Goal: Task Accomplishment & Management: Use online tool/utility

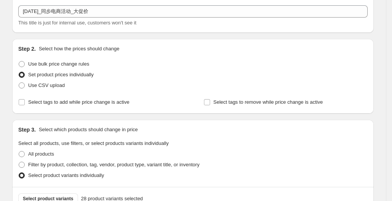
scroll to position [76, 0]
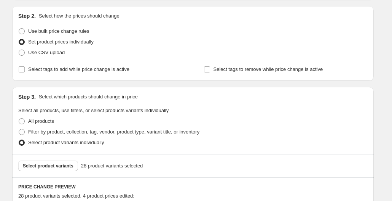
click at [278, 131] on div "Filter by product, collection, tag, vendor, product type, variant title, or inv…" at bounding box center [192, 131] width 349 height 11
click at [215, 32] on div "Use bulk price change rules" at bounding box center [192, 31] width 349 height 11
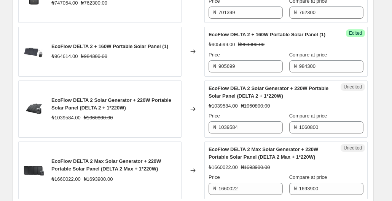
scroll to position [419, 0]
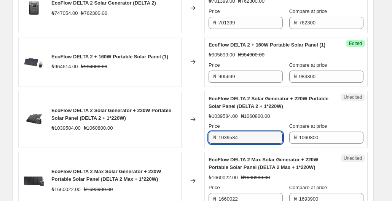
drag, startPoint x: 267, startPoint y: 143, endPoint x: 218, endPoint y: 140, distance: 48.5
click at [190, 143] on div "EcoFlow DELTA 2 Solar Generator + 220W Portable Solar Panel (DELTA 2 + 1*220W) …" at bounding box center [192, 119] width 349 height 57
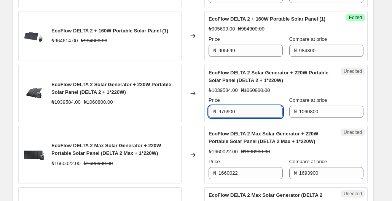
scroll to position [457, 0]
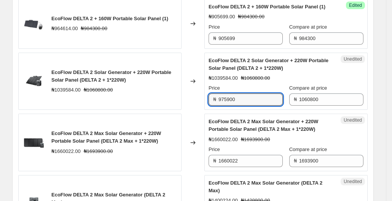
type input "975900"
click at [260, 143] on strike "₦1693900.00" at bounding box center [255, 139] width 29 height 8
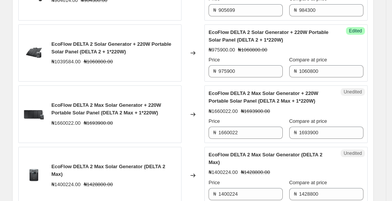
scroll to position [495, 0]
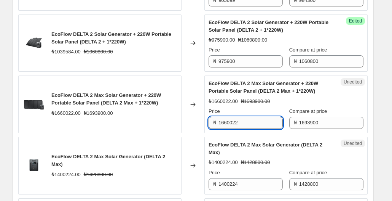
click at [270, 129] on input "1660022" at bounding box center [250, 122] width 64 height 12
type input "1"
type input "1558499"
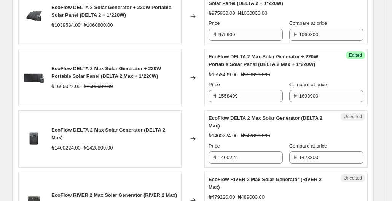
scroll to position [533, 0]
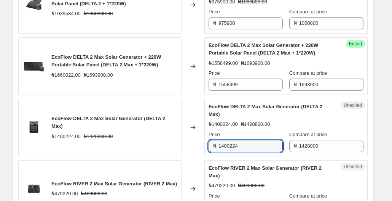
drag, startPoint x: 255, startPoint y: 149, endPoint x: 185, endPoint y: 148, distance: 70.4
click at [185, 148] on div "EcoFlow DELTA 2 Max Solar Generator (DELTA 2 Max) ₦1400224.00 ₦1428800.00 Chang…" at bounding box center [192, 127] width 349 height 57
type input "1314399"
click at [263, 128] on strike "₦1428800.00" at bounding box center [255, 124] width 29 height 8
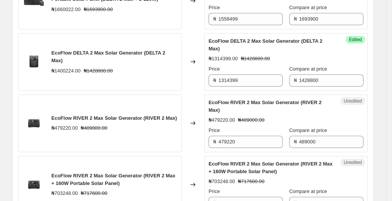
scroll to position [609, 0]
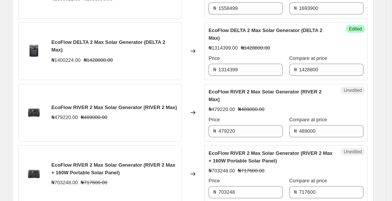
click at [260, 113] on strike "₦489000.00" at bounding box center [251, 109] width 26 height 8
click at [250, 137] on input "479220" at bounding box center [250, 131] width 64 height 12
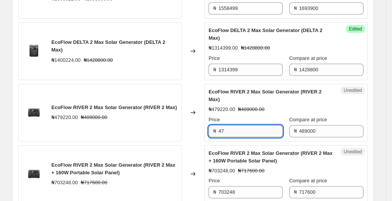
type input "4"
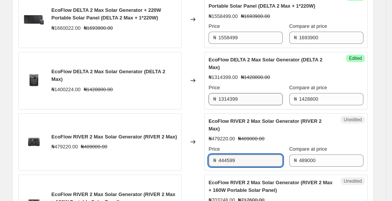
type input "444599"
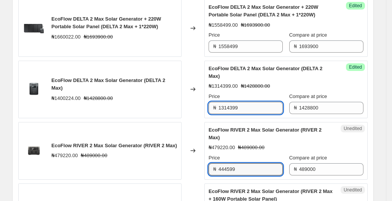
click at [275, 114] on input "1314399" at bounding box center [250, 108] width 64 height 12
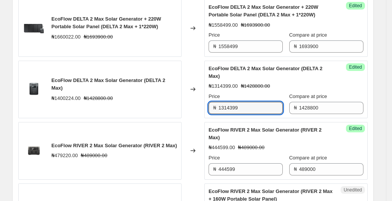
click at [271, 151] on div "₦444599.00 ₦489000.00" at bounding box center [286, 147] width 155 height 8
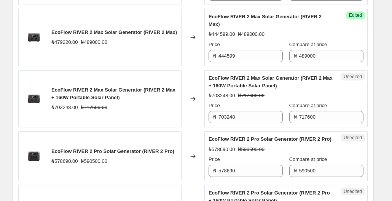
scroll to position [685, 0]
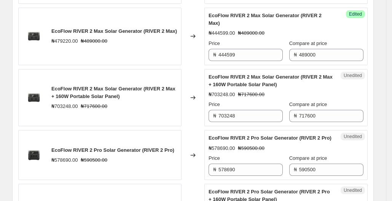
click at [270, 96] on div "₦703248.00 ₦717600.00" at bounding box center [286, 95] width 155 height 8
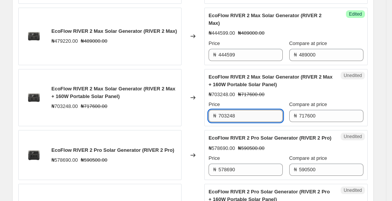
click at [261, 122] on input "703248" at bounding box center [250, 116] width 64 height 12
type input "7"
type input "688900"
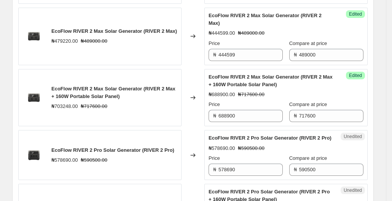
click at [264, 152] on strike "₦590500.00" at bounding box center [251, 148] width 26 height 8
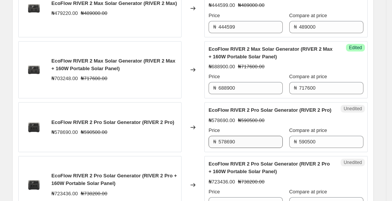
scroll to position [723, 0]
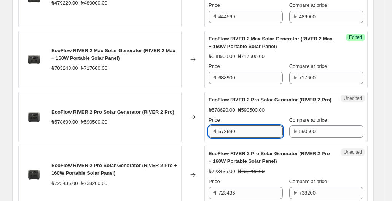
click at [249, 137] on input "578690" at bounding box center [250, 131] width 64 height 12
type input "5"
type input "543399"
click at [258, 164] on span "EcoFlow RIVER 2 Pro Solar Generator (RIVER 2 Pro + 160W Portable Solar Panel)" at bounding box center [269, 156] width 121 height 13
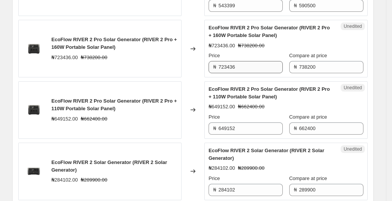
scroll to position [837, 0]
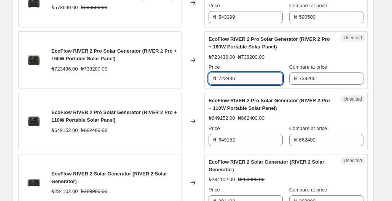
click at [257, 84] on input "723436" at bounding box center [250, 78] width 64 height 12
click at [247, 84] on input "723436" at bounding box center [250, 78] width 64 height 12
type input "7"
type input "679100"
click at [299, 122] on div "₦649152.00 ₦662400.00" at bounding box center [286, 118] width 155 height 8
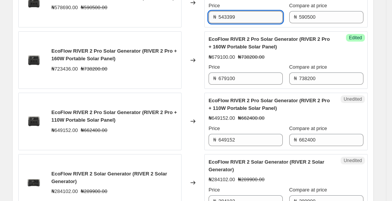
click at [229, 23] on input "543399" at bounding box center [250, 17] width 64 height 12
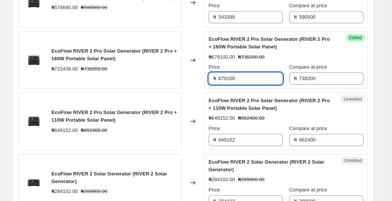
click at [246, 84] on input "679100" at bounding box center [250, 78] width 64 height 12
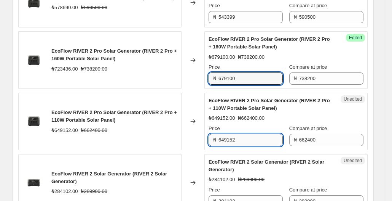
click at [252, 146] on input "649152" at bounding box center [250, 140] width 64 height 12
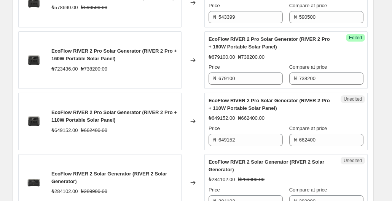
scroll to position [875, 0]
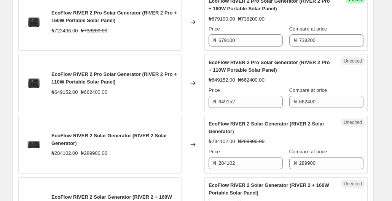
click at [259, 112] on div "Unedited EcoFlow RIVER 2 Pro Solar Generator (RIVER 2 Pro + 110W Portable Solar…" at bounding box center [285, 82] width 163 height 57
click at [252, 112] on div "Unedited EcoFlow RIVER 2 Pro Solar Generator (RIVER 2 Pro + 110W Portable Solar…" at bounding box center [285, 82] width 163 height 57
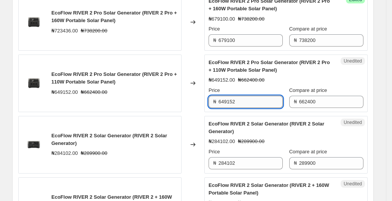
click at [248, 108] on input "649152" at bounding box center [250, 102] width 64 height 12
type input "6"
type input "609400"
click at [266, 132] on span "EcoFlow RIVER 2 Solar Generator (RIVER 2 Solar Generator)" at bounding box center [267, 127] width 116 height 13
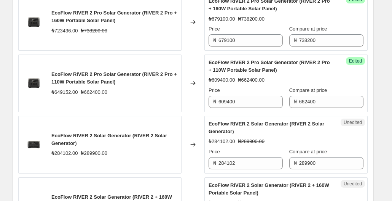
scroll to position [913, 0]
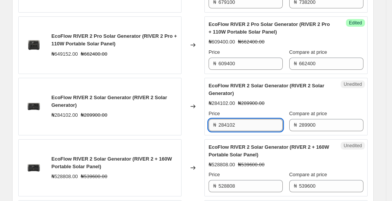
click at [251, 131] on input "284102" at bounding box center [250, 125] width 64 height 12
type input "2"
type input "274099"
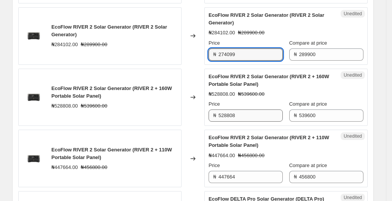
scroll to position [989, 0]
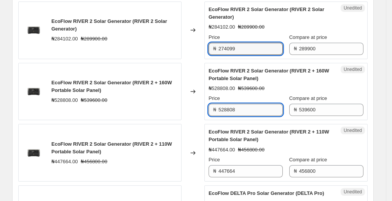
click at [244, 116] on input "528808" at bounding box center [250, 110] width 64 height 12
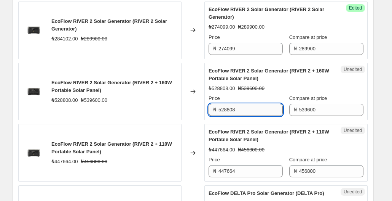
click at [266, 116] on input "528808" at bounding box center [250, 110] width 64 height 12
type input "5"
type input "518099"
click at [279, 137] on div "Unedited EcoFlow RIVER 2 Solar Generator (RIVER 2 + 110W Portable Solar Panel) …" at bounding box center [285, 152] width 163 height 57
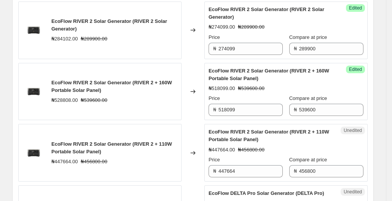
scroll to position [1027, 0]
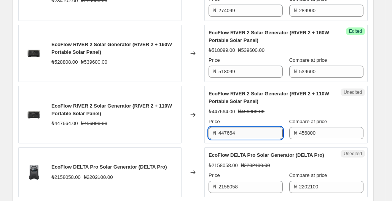
click at [250, 139] on input "447664" at bounding box center [250, 133] width 64 height 12
type input "4"
type input "438699"
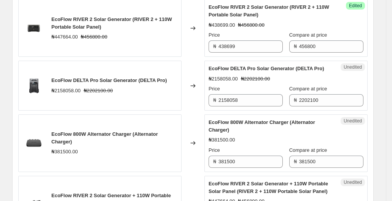
scroll to position [1142, 0]
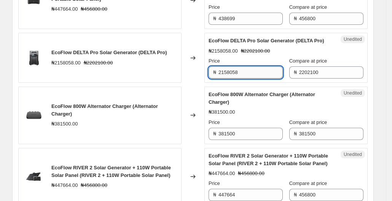
click at [266, 78] on input "2158058" at bounding box center [250, 72] width 64 height 12
type input "2"
type input "2092000"
click at [270, 105] on div "Unedited EcoFlow 800W Alternator Charger (Alternator Charger) ₦381500.00 Price …" at bounding box center [285, 114] width 163 height 57
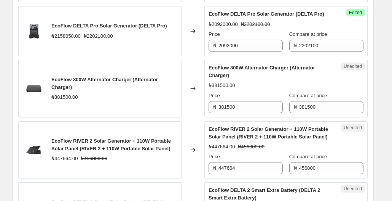
scroll to position [1180, 0]
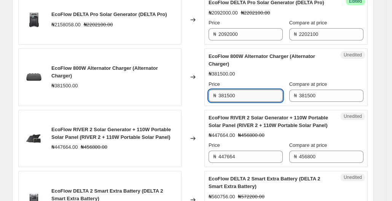
click at [259, 102] on input "381500" at bounding box center [250, 95] width 64 height 12
type input "3"
type input "276799"
click at [263, 130] on div "Unedited EcoFlow RIVER 2 Solar Generator + 110W Portable Solar Panel (RIVER 2 +…" at bounding box center [285, 138] width 163 height 57
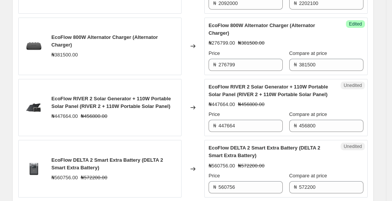
scroll to position [1218, 0]
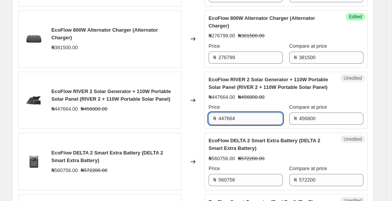
click at [263, 124] on input "447664" at bounding box center [250, 118] width 64 height 12
click at [244, 124] on input "447664" at bounding box center [250, 118] width 64 height 12
type input "4"
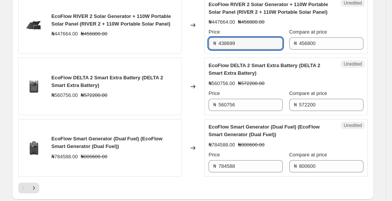
scroll to position [1294, 0]
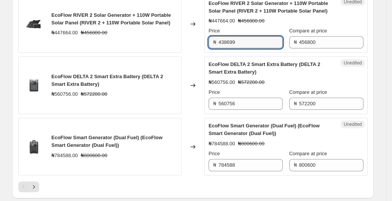
type input "438699"
click at [274, 86] on div "₦560756.00 ₦572200.00" at bounding box center [286, 82] width 155 height 8
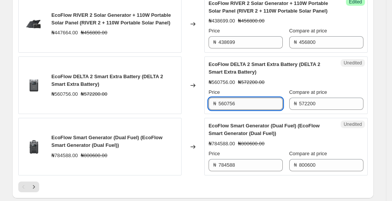
click at [244, 110] on input "560756" at bounding box center [250, 103] width 64 height 12
type input "5"
type input "526500"
click at [267, 147] on div "₦784588.00 ₦800600.00" at bounding box center [286, 144] width 155 height 8
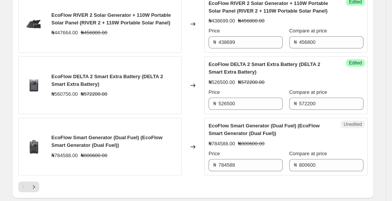
scroll to position [1332, 0]
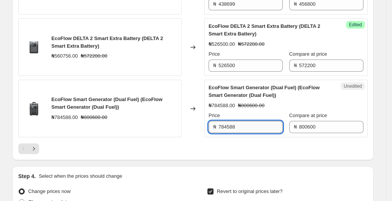
click at [257, 133] on input "784588" at bounding box center [250, 127] width 64 height 12
type input "7"
type input "768699"
click at [247, 154] on div at bounding box center [192, 148] width 349 height 11
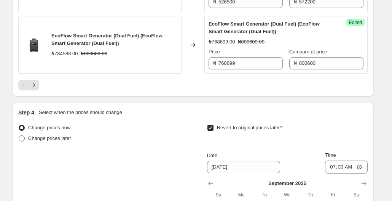
scroll to position [1408, 0]
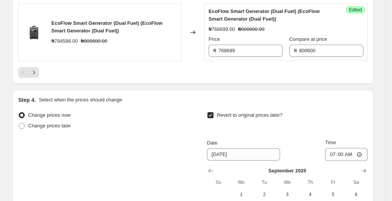
click at [35, 76] on icon "Next" at bounding box center [34, 72] width 8 height 8
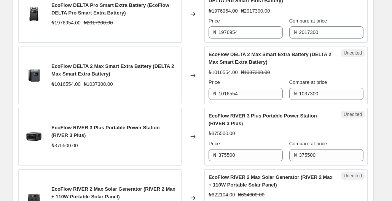
scroll to position [214, 0]
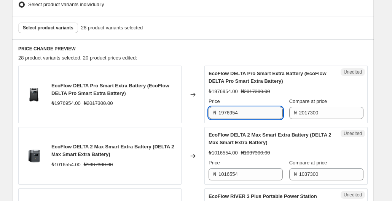
click at [272, 111] on input "1976954" at bounding box center [250, 113] width 64 height 12
type input "1"
type input "1916500"
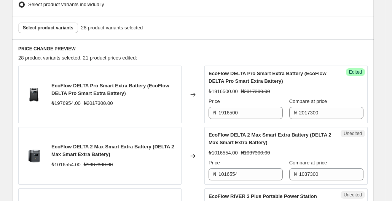
click at [280, 132] on span "EcoFlow DELTA 2 Max Smart Extra Battery (DELTA 2 Max Smart Extra Battery)" at bounding box center [270, 138] width 123 height 13
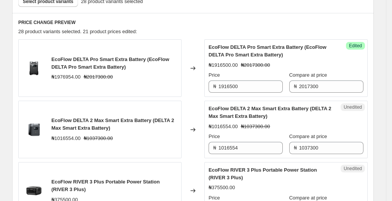
scroll to position [252, 0]
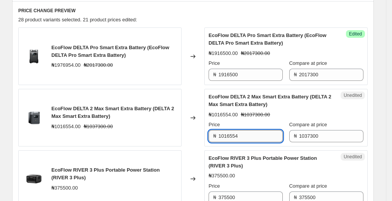
click at [264, 137] on input "1016554" at bounding box center [250, 136] width 64 height 12
click at [276, 118] on div "EcoFlow DELTA 2 Max Smart Extra Battery (DELTA 2 Max Smart Extra Battery) ₦1016…" at bounding box center [286, 117] width 155 height 49
click at [254, 141] on input "1016554" at bounding box center [250, 136] width 64 height 12
type input "1"
type input "985499"
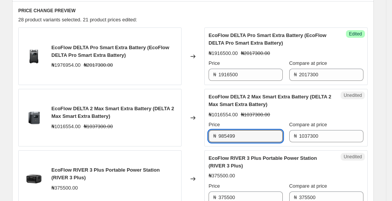
click at [244, 170] on div "EcoFlow RIVER 3 Plus Portable Power Station (RIVER 3 Plus) ₦375500.00 Price ₦ 3…" at bounding box center [286, 178] width 155 height 49
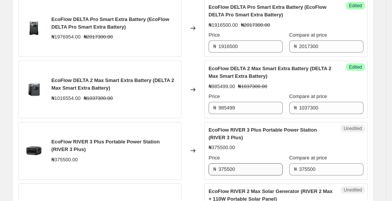
scroll to position [290, 0]
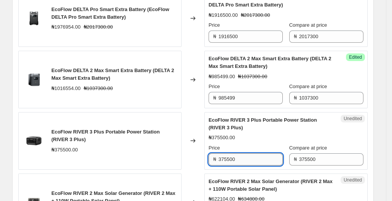
click at [250, 159] on input "375500" at bounding box center [250, 159] width 64 height 12
type input "3"
type input "345599"
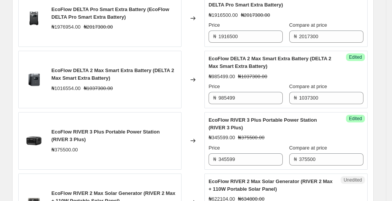
click at [264, 142] on div "EcoFlow RIVER 3 Plus Portable Power Station (RIVER 3 Plus) ₦345599.00 ₦375500.0…" at bounding box center [286, 140] width 155 height 49
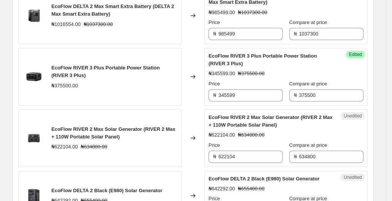
scroll to position [366, 0]
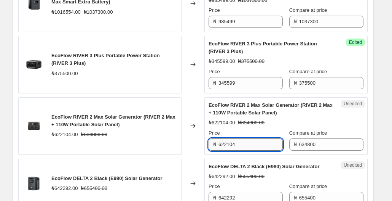
click at [248, 146] on input "622104" at bounding box center [250, 144] width 64 height 12
type input "6"
type input "609499"
click at [237, 154] on div "EcoFlow DELTA Pro Smart Extra Battery (EcoFlow DELTA Pro Smart Extra Battery) ₦…" at bounding box center [192, 152] width 349 height 478
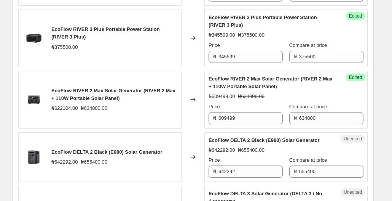
scroll to position [404, 0]
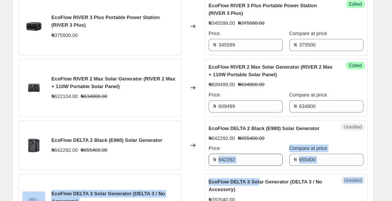
drag, startPoint x: 257, startPoint y: 169, endPoint x: 256, endPoint y: 163, distance: 6.1
click at [256, 164] on div "EcoFlow DELTA Pro Smart Extra Battery (EcoFlow DELTA Pro Smart Extra Battery) ₦…" at bounding box center [192, 114] width 349 height 478
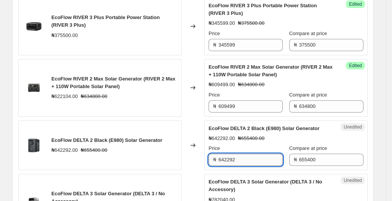
click at [256, 162] on input "642292" at bounding box center [250, 159] width 64 height 12
type input "6"
type input "603000"
click at [247, 179] on span "EcoFlow DELTA 3 Solar Generator (DELTA 3 / No Accessory)" at bounding box center [266, 184] width 114 height 13
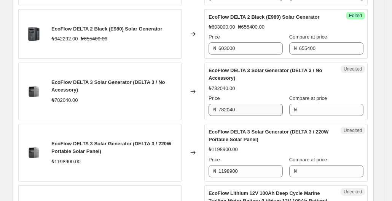
scroll to position [518, 0]
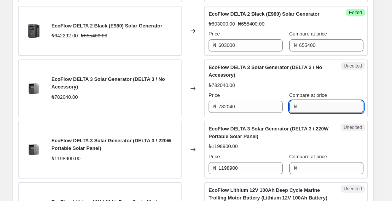
click at [320, 102] on input "Compare at price" at bounding box center [331, 106] width 64 height 12
type input "798000"
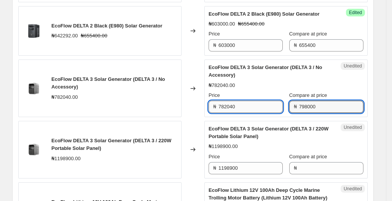
click at [264, 104] on input "782040" at bounding box center [250, 106] width 64 height 12
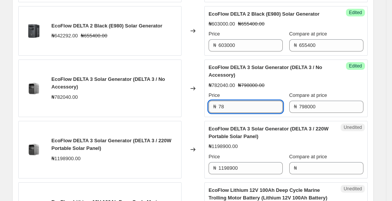
type input "7"
click at [263, 107] on input "Price" at bounding box center [250, 106] width 64 height 12
type input "782040"
click at [287, 125] on div "EcoFlow DELTA 3 Solar Generator (DELTA 3 / 220W Portable Solar Panel)" at bounding box center [271, 132] width 124 height 15
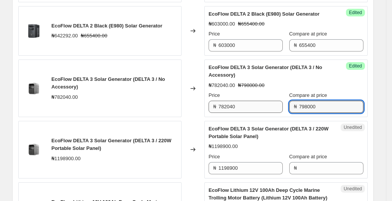
drag, startPoint x: 328, startPoint y: 103, endPoint x: 284, endPoint y: 104, distance: 44.5
click at [278, 104] on div "Price ₦ 782040 Compare at price ₦ 798000" at bounding box center [286, 101] width 155 height 21
type input "829899"
click at [313, 122] on div "Unedited EcoFlow DELTA 3 Solar Generator (DELTA 3 / 220W Portable Solar Panel) …" at bounding box center [285, 149] width 163 height 57
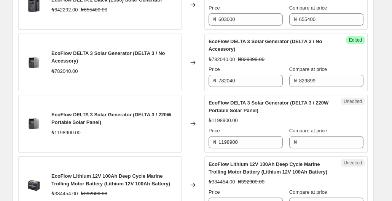
scroll to position [556, 0]
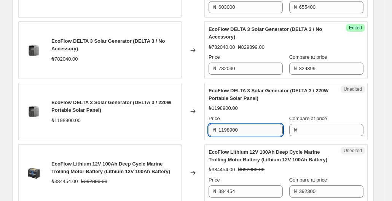
click at [264, 129] on input "1198900" at bounding box center [250, 130] width 64 height 12
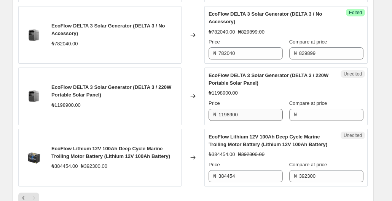
scroll to position [594, 0]
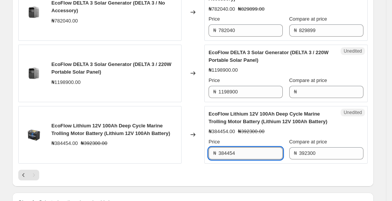
click at [274, 149] on input "384454" at bounding box center [250, 153] width 64 height 12
type input "3"
type input "371099"
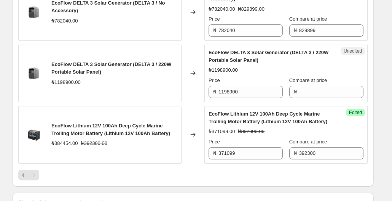
click at [256, 170] on div at bounding box center [192, 174] width 349 height 11
click at [37, 173] on div "Pagination" at bounding box center [34, 174] width 11 height 11
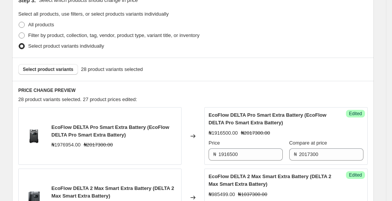
scroll to position [214, 0]
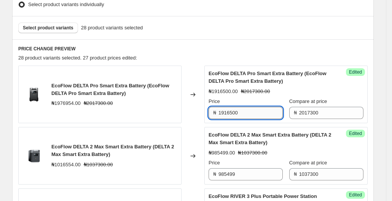
click at [231, 113] on input "1916500" at bounding box center [250, 113] width 64 height 12
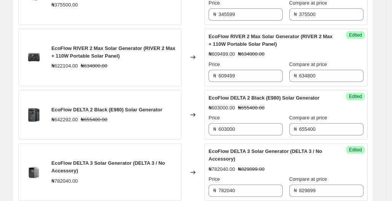
scroll to position [442, 0]
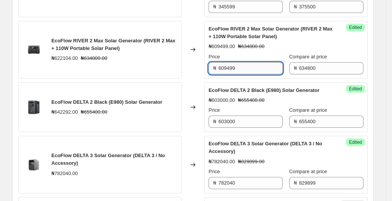
click at [229, 66] on input "609499" at bounding box center [250, 68] width 64 height 12
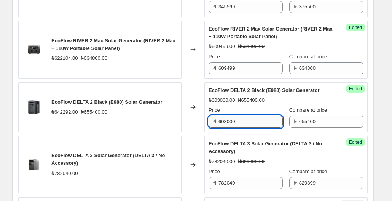
click at [230, 121] on input "603000" at bounding box center [250, 121] width 64 height 12
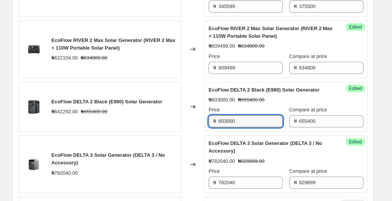
scroll to position [480, 0]
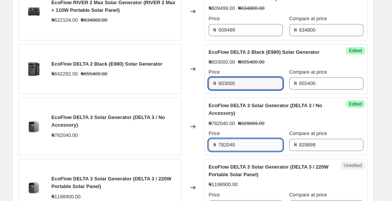
click at [228, 144] on input "782040" at bounding box center [250, 145] width 64 height 12
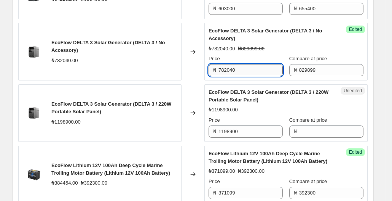
scroll to position [556, 0]
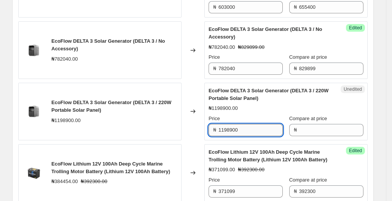
click at [231, 129] on input "1198900" at bounding box center [250, 130] width 64 height 12
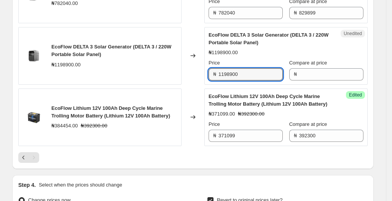
scroll to position [670, 0]
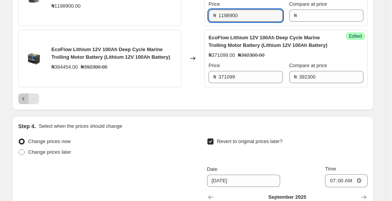
click at [27, 98] on icon "Previous" at bounding box center [24, 99] width 8 height 8
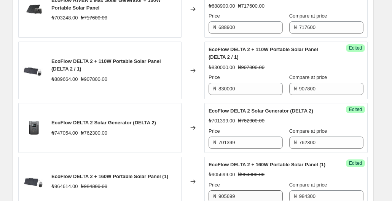
scroll to position [214, 0]
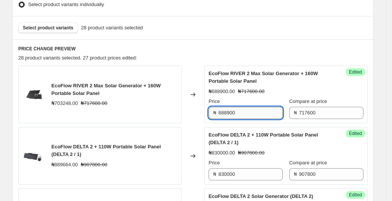
click at [228, 113] on input "688900" at bounding box center [250, 113] width 64 height 12
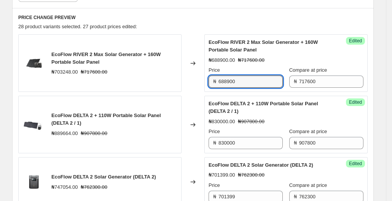
scroll to position [290, 0]
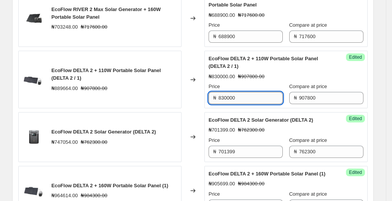
click at [229, 99] on input "830000" at bounding box center [250, 98] width 64 height 12
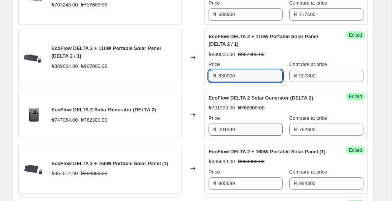
scroll to position [328, 0]
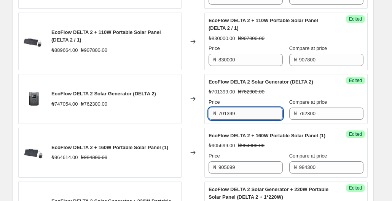
click at [229, 114] on input "701399" at bounding box center [250, 113] width 64 height 12
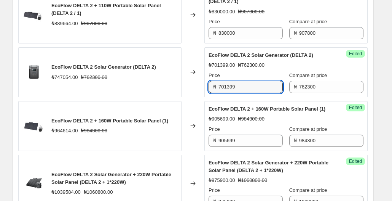
scroll to position [366, 0]
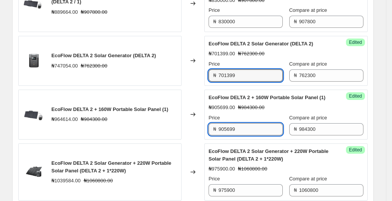
click at [228, 135] on input "905699" at bounding box center [250, 129] width 64 height 12
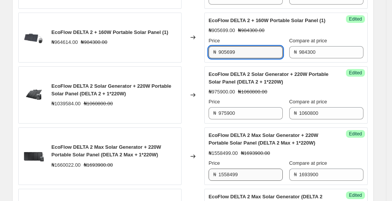
scroll to position [480, 0]
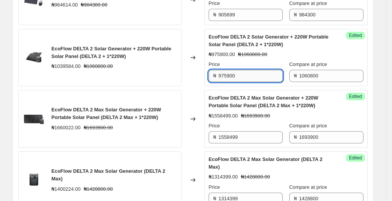
click at [229, 82] on input "975900" at bounding box center [250, 76] width 64 height 12
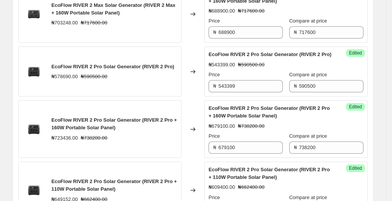
scroll to position [785, 0]
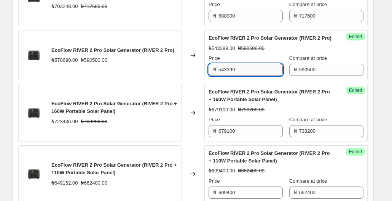
click at [230, 76] on input "543399" at bounding box center [250, 70] width 64 height 12
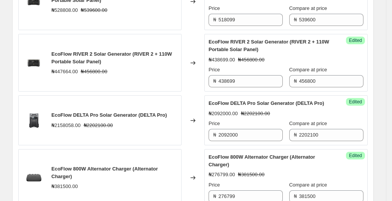
scroll to position [1089, 0]
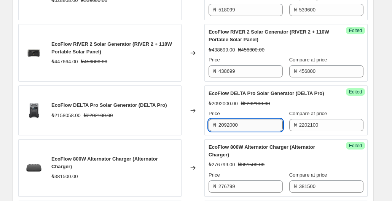
click at [229, 131] on input "2092000" at bounding box center [250, 125] width 64 height 12
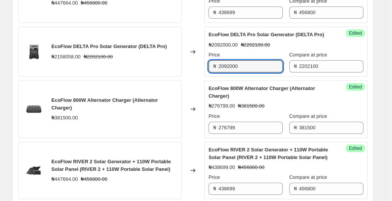
scroll to position [1165, 0]
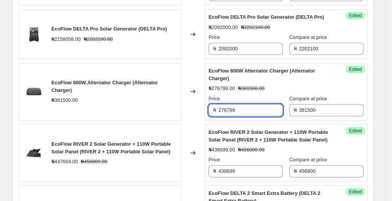
click at [228, 116] on input "276799" at bounding box center [250, 110] width 64 height 12
drag, startPoint x: 231, startPoint y: 130, endPoint x: 245, endPoint y: 131, distance: 13.4
click at [245, 116] on input "276799" at bounding box center [250, 110] width 64 height 12
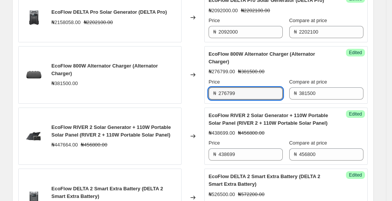
scroll to position [1203, 0]
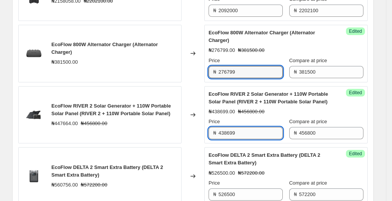
click at [229, 139] on input "438699" at bounding box center [250, 133] width 64 height 12
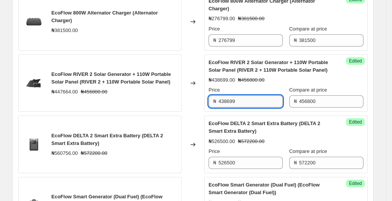
scroll to position [1279, 0]
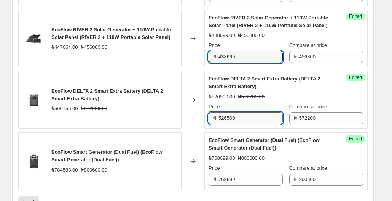
click at [228, 124] on input "526500" at bounding box center [250, 118] width 64 height 12
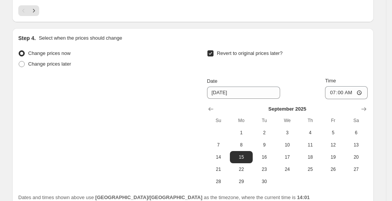
scroll to position [1556, 0]
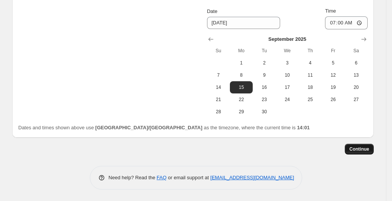
click at [359, 148] on span "Continue" at bounding box center [359, 149] width 20 height 6
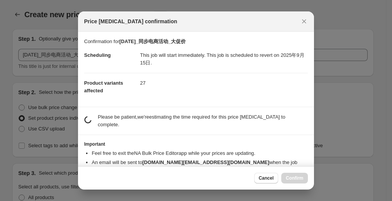
scroll to position [0, 0]
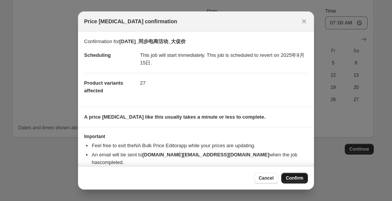
click at [300, 175] on span "Confirm" at bounding box center [295, 178] width 18 height 6
